Goal: Transaction & Acquisition: Book appointment/travel/reservation

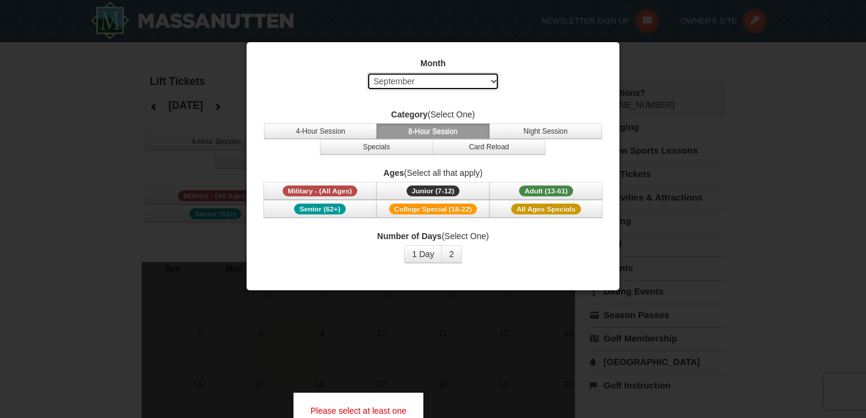
click at [442, 79] on select "Select September October November December January February March April May Jun…" at bounding box center [433, 81] width 132 height 18
click at [367, 72] on select "Select September October November December January February March April May Jun…" at bounding box center [433, 81] width 132 height 18
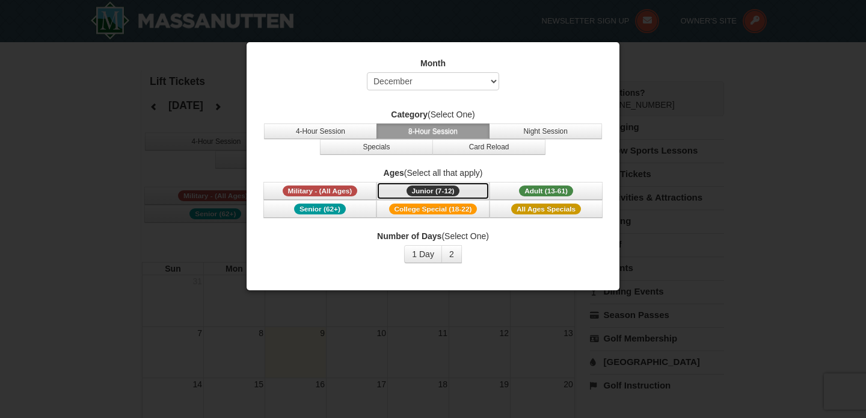
click at [439, 188] on span "Junior (7-12)" at bounding box center [434, 190] width 54 height 11
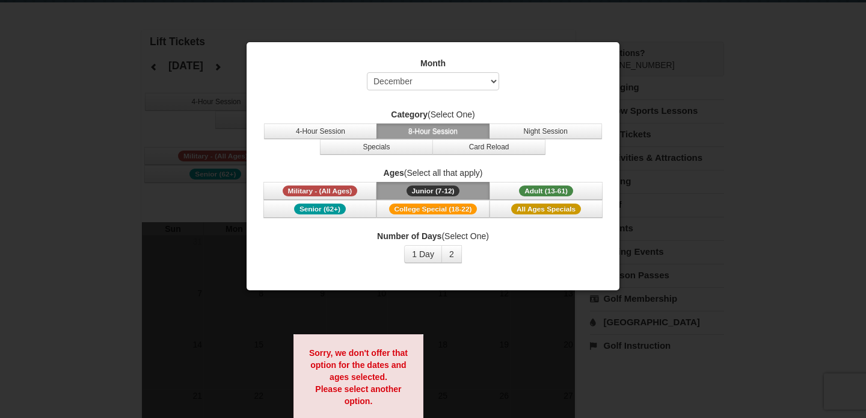
scroll to position [42, 0]
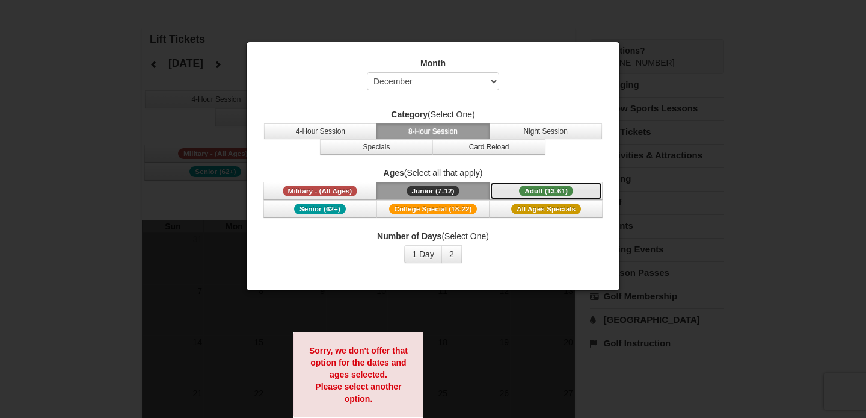
click at [548, 188] on span "Adult (13-61)" at bounding box center [546, 190] width 54 height 11
click at [495, 81] on select "Select September October November December January February March April May Jun…" at bounding box center [433, 81] width 132 height 18
select select "9"
click at [367, 72] on select "Select September October November December January February March April May Jun…" at bounding box center [433, 81] width 132 height 18
click at [544, 188] on span "Adult (13-61)" at bounding box center [546, 190] width 54 height 11
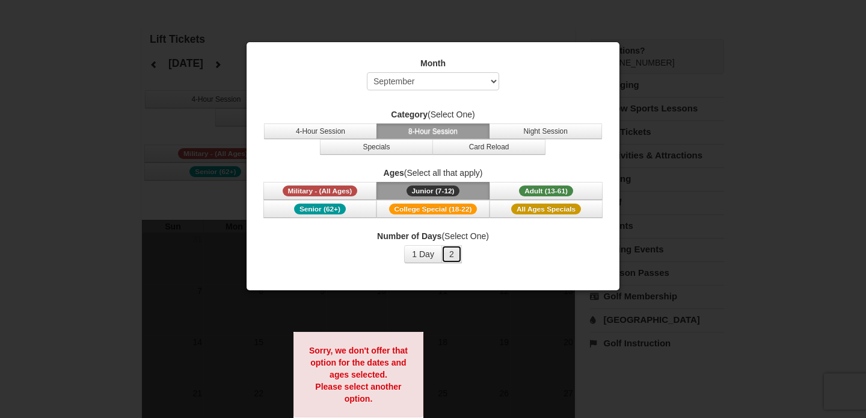
click at [448, 256] on button "2" at bounding box center [452, 254] width 20 height 18
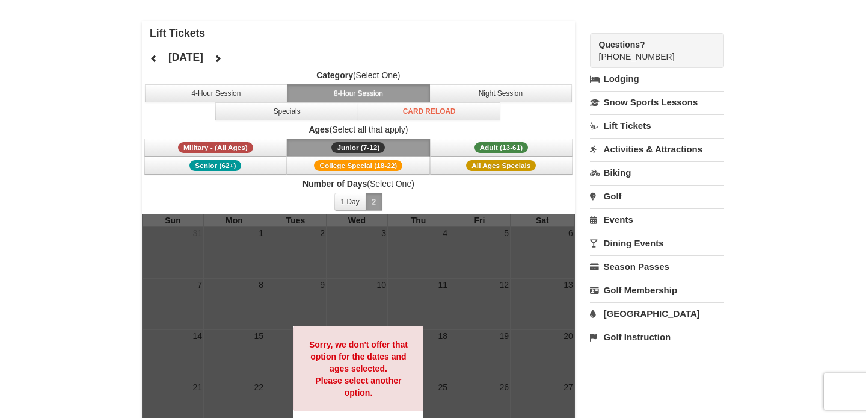
scroll to position [52, 0]
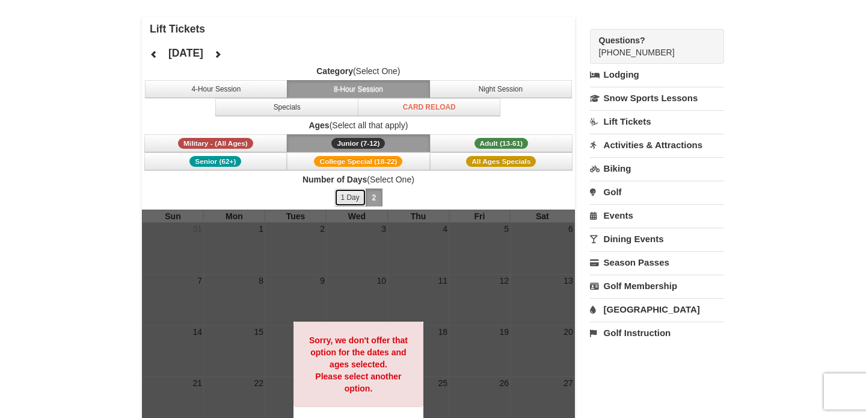
click at [350, 202] on button "1 Day" at bounding box center [351, 197] width 32 height 18
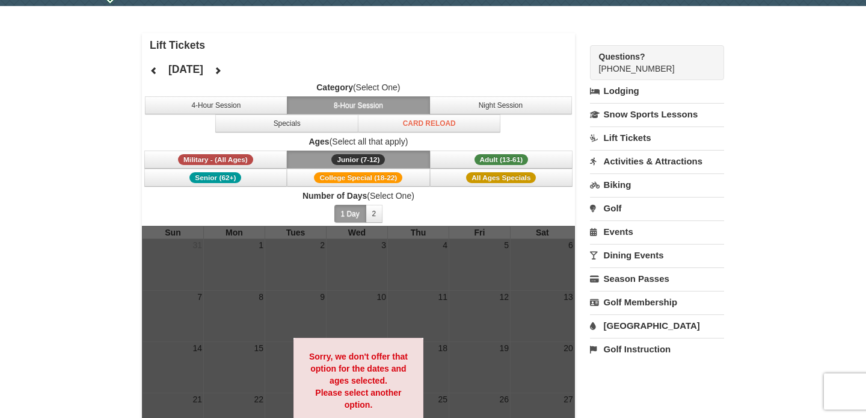
scroll to position [34, 0]
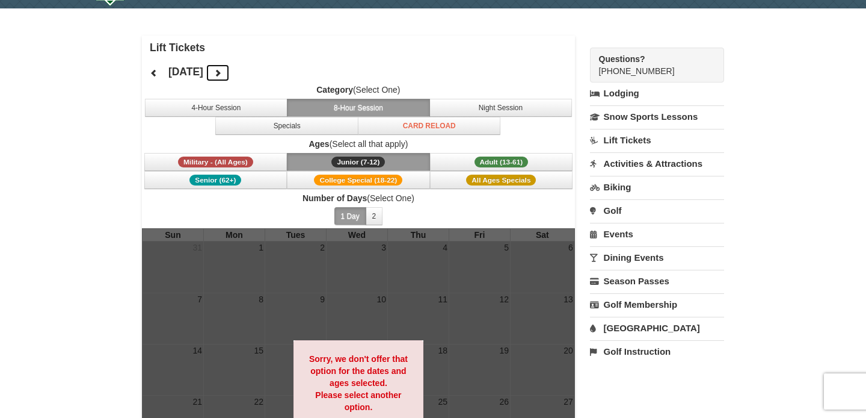
click at [222, 72] on icon at bounding box center [218, 73] width 8 height 8
click at [262, 72] on div "October 2025 Category (Select One) 4-Hour Session 8-Hour Session Night Session …" at bounding box center [358, 144] width 433 height 168
click at [222, 73] on icon at bounding box center [218, 73] width 8 height 8
click at [230, 73] on button at bounding box center [218, 73] width 24 height 18
click at [222, 72] on icon at bounding box center [218, 73] width 8 height 8
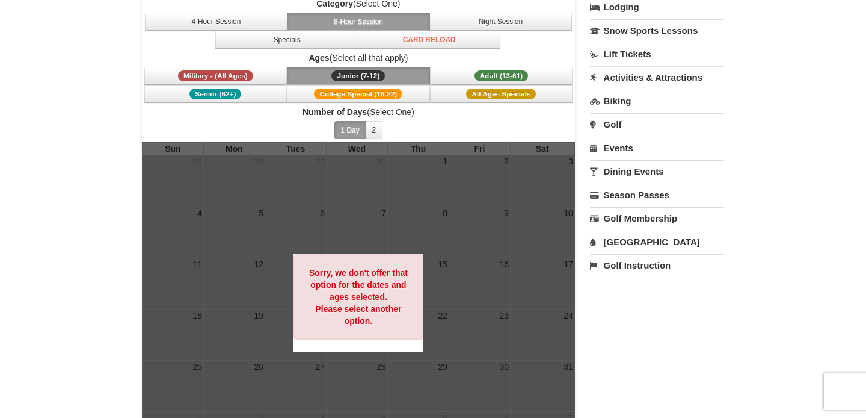
scroll to position [0, 0]
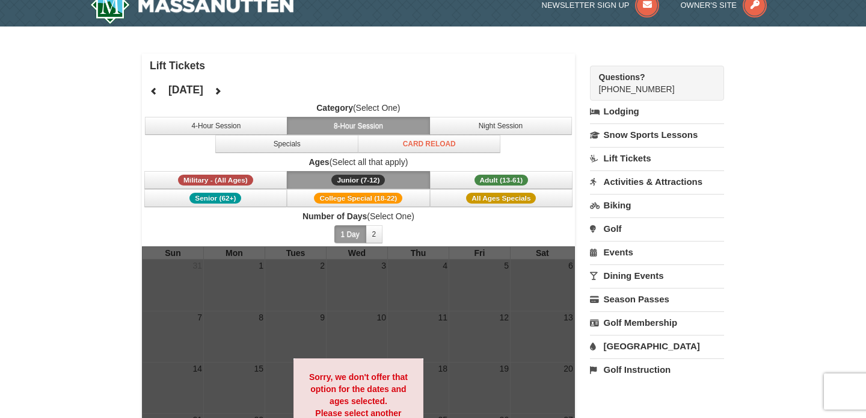
scroll to position [17, 0]
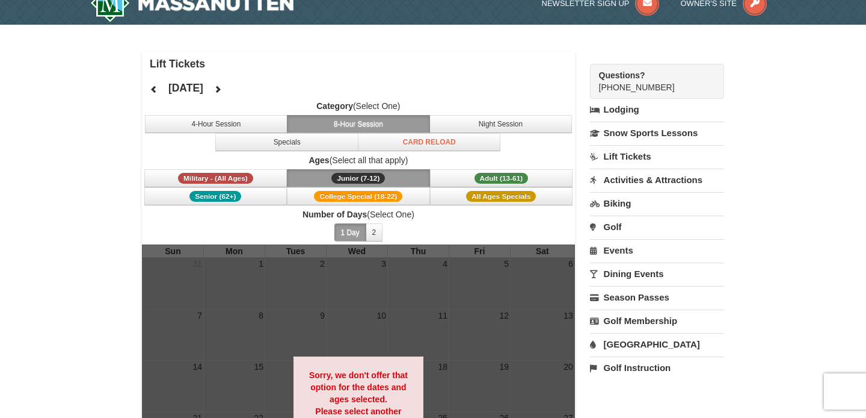
click at [620, 157] on link "Lift Tickets" at bounding box center [657, 156] width 134 height 22
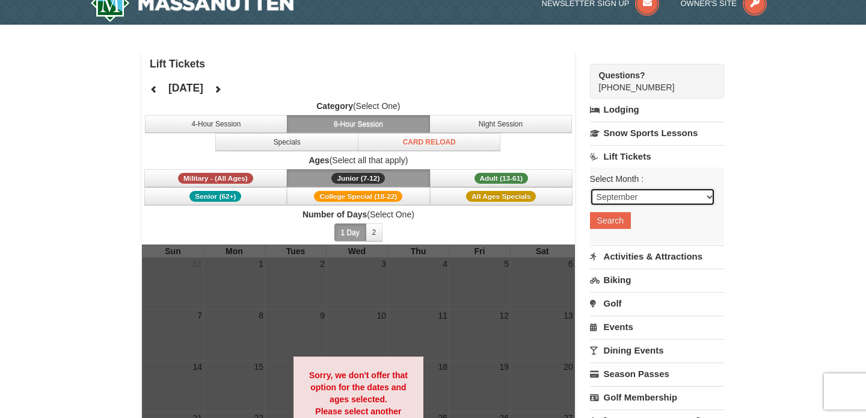
click at [712, 194] on select "September October November December January February March April May June July …" at bounding box center [652, 197] width 125 height 18
select select "1"
click at [590, 188] on select "September October November December January February March April May June July …" at bounding box center [652, 197] width 125 height 18
click at [617, 253] on link "Activities & Attractions" at bounding box center [657, 256] width 134 height 22
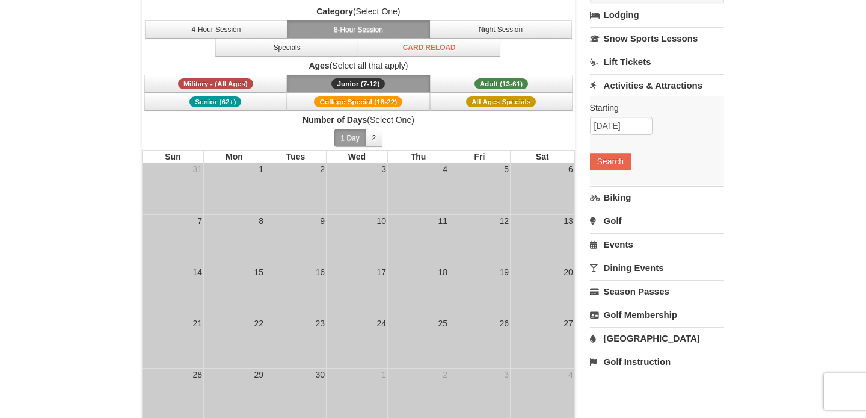
scroll to position [123, 0]
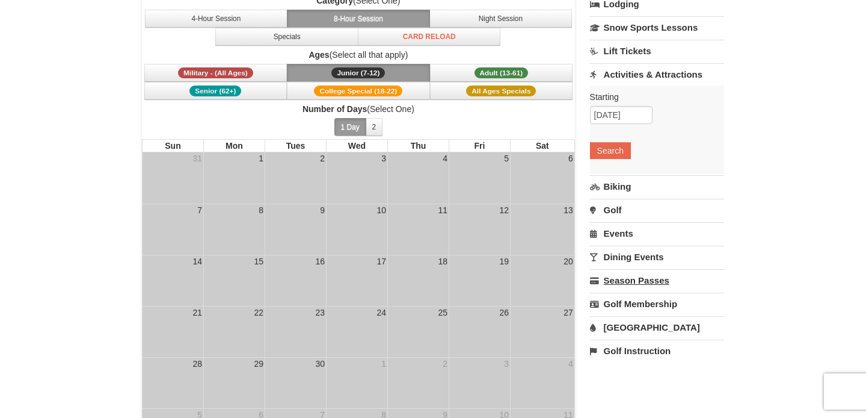
click at [631, 281] on link "Season Passes" at bounding box center [657, 280] width 134 height 22
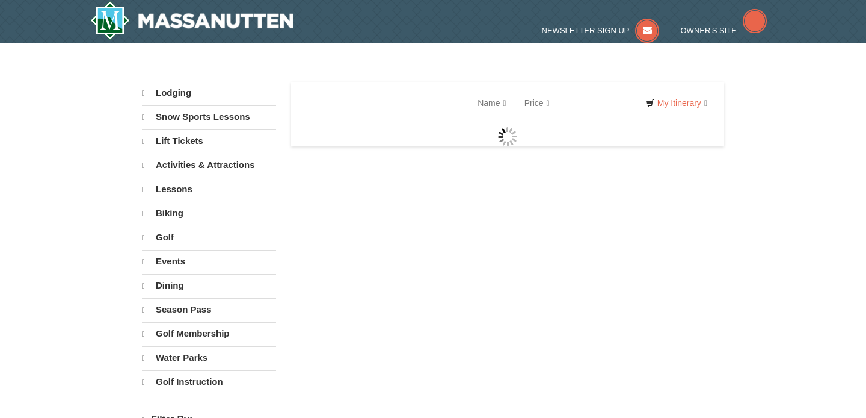
select select "9"
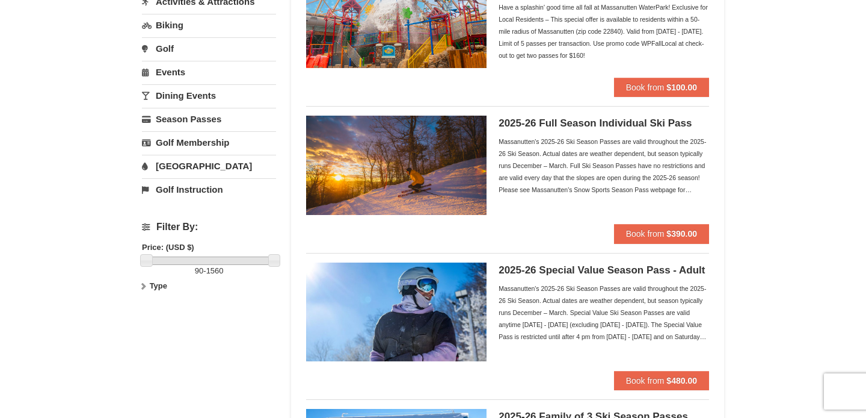
scroll to position [162, 0]
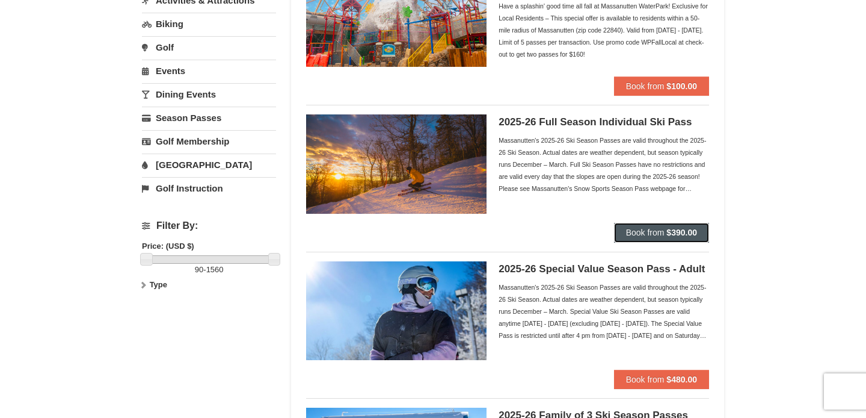
click at [651, 234] on span "Book from" at bounding box center [645, 232] width 39 height 10
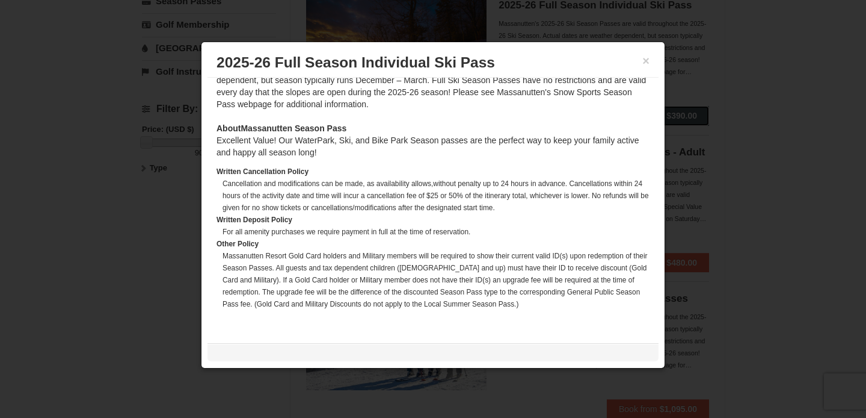
scroll to position [299, 0]
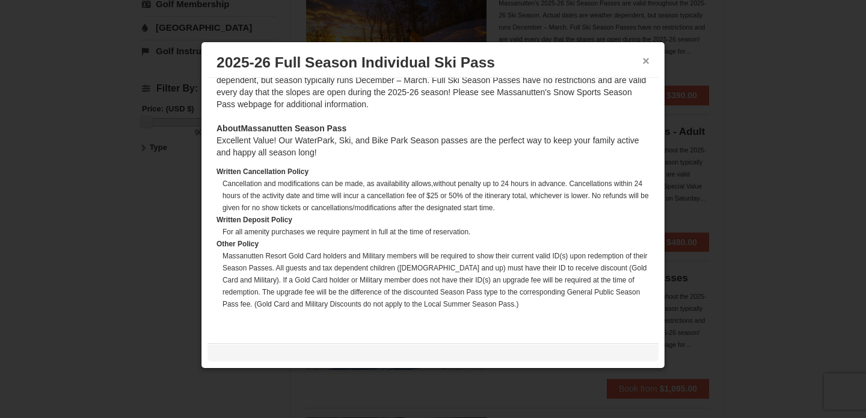
click at [648, 63] on button "×" at bounding box center [646, 61] width 7 height 12
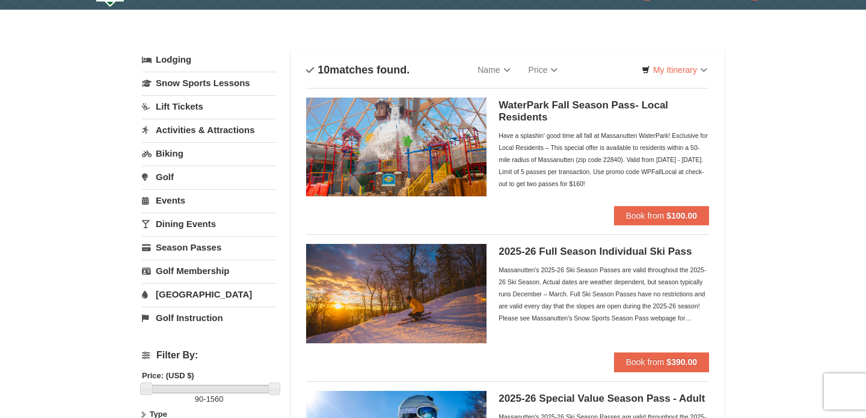
scroll to position [34, 0]
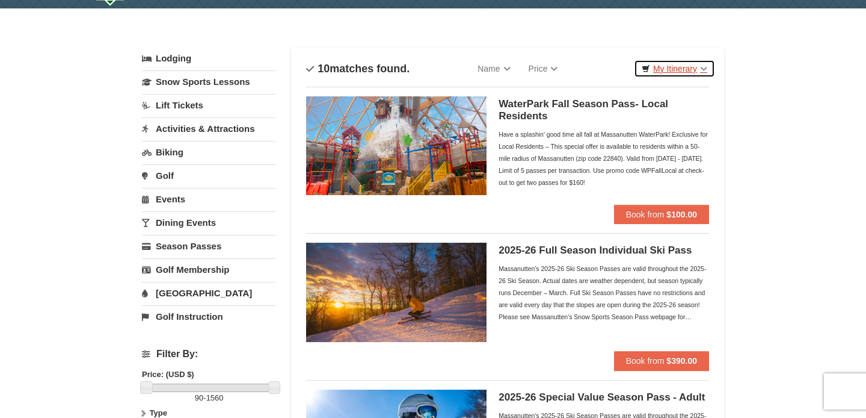
click at [706, 69] on link "My Itinerary" at bounding box center [674, 69] width 81 height 18
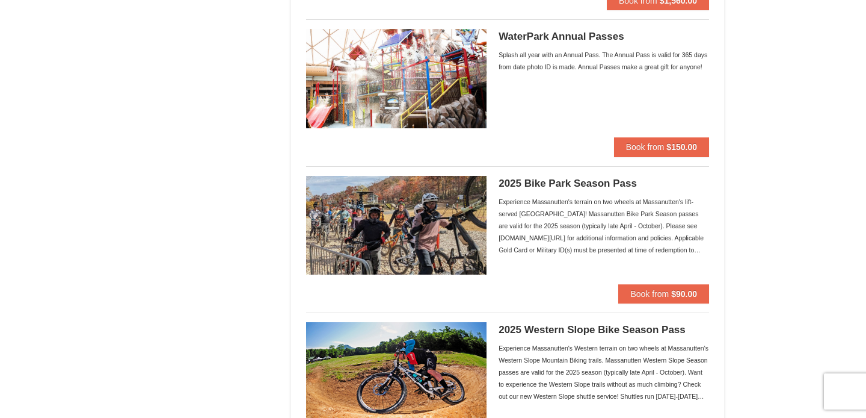
scroll to position [1501, 0]
